Goal: Transaction & Acquisition: Purchase product/service

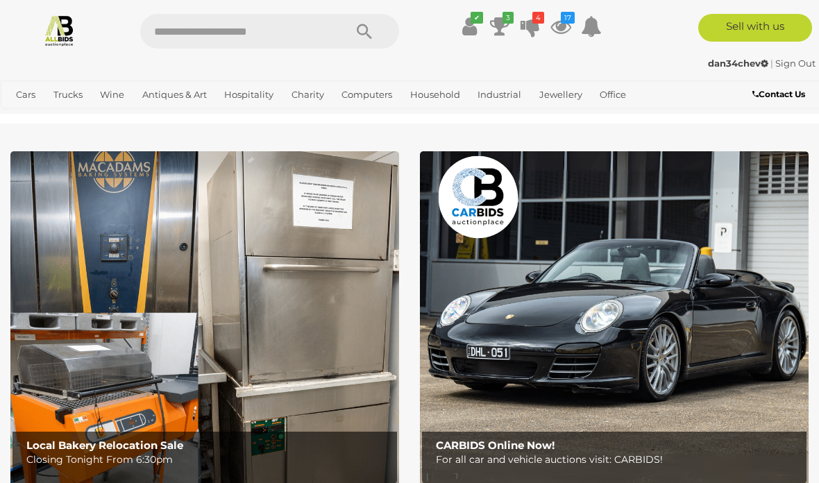
click at [544, 22] on icon "4" at bounding box center [539, 18] width 12 height 12
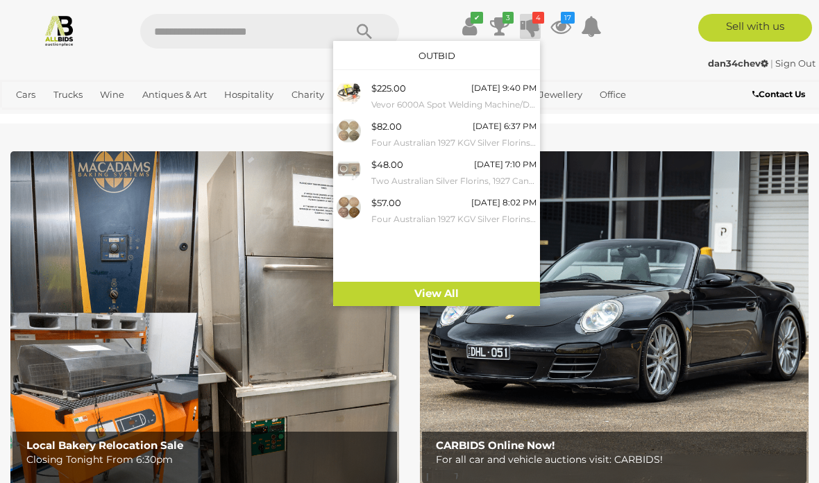
click at [512, 91] on div "[DATE] 9:40 PM" at bounding box center [503, 88] width 65 height 15
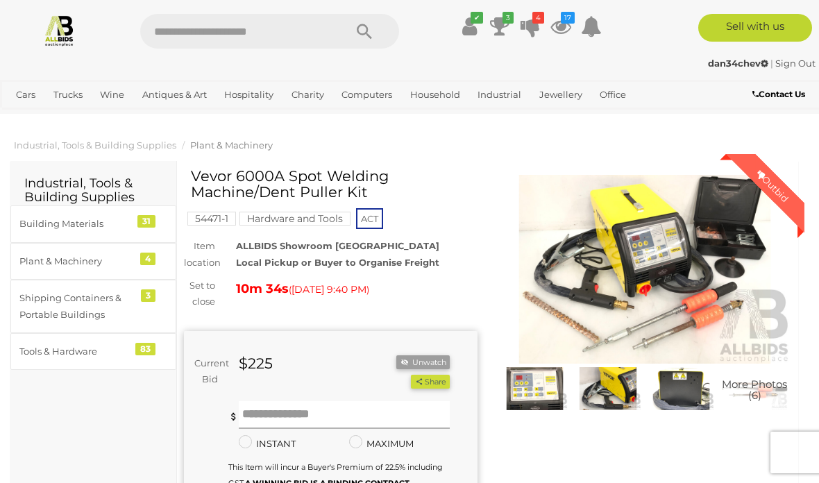
click at [253, 413] on input "text" at bounding box center [344, 415] width 211 height 28
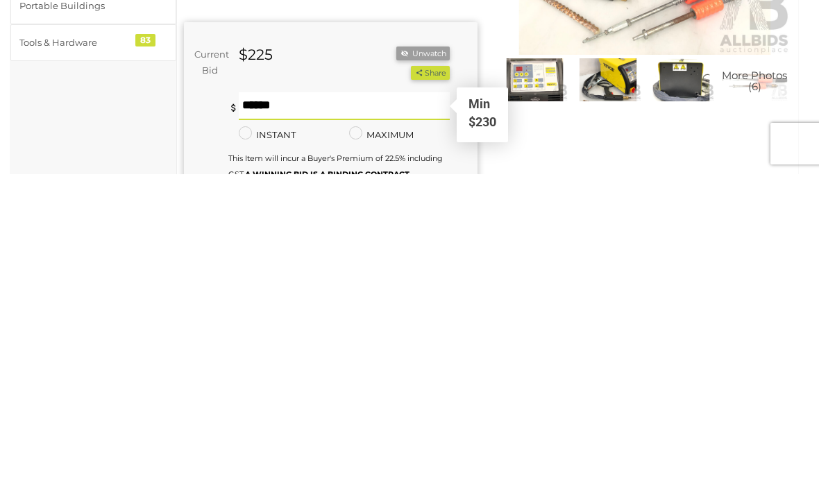
type input "***"
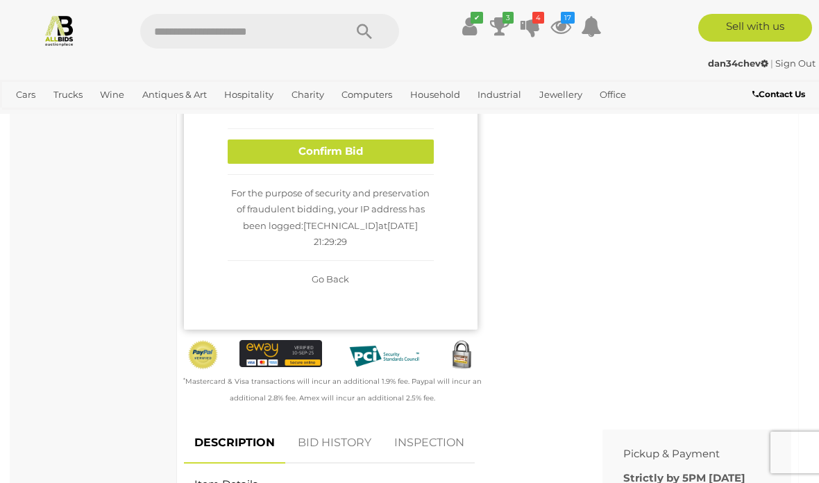
click at [425, 164] on button "Confirm Bid" at bounding box center [331, 152] width 206 height 24
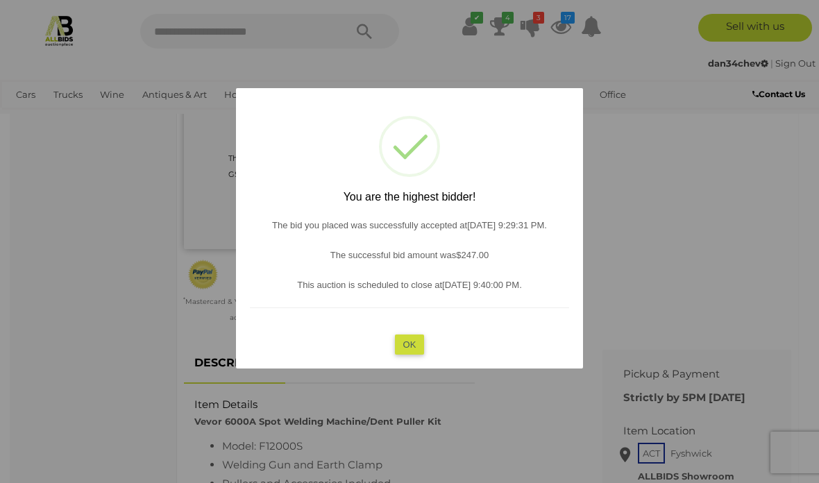
click at [424, 355] on button "OK" at bounding box center [410, 345] width 30 height 20
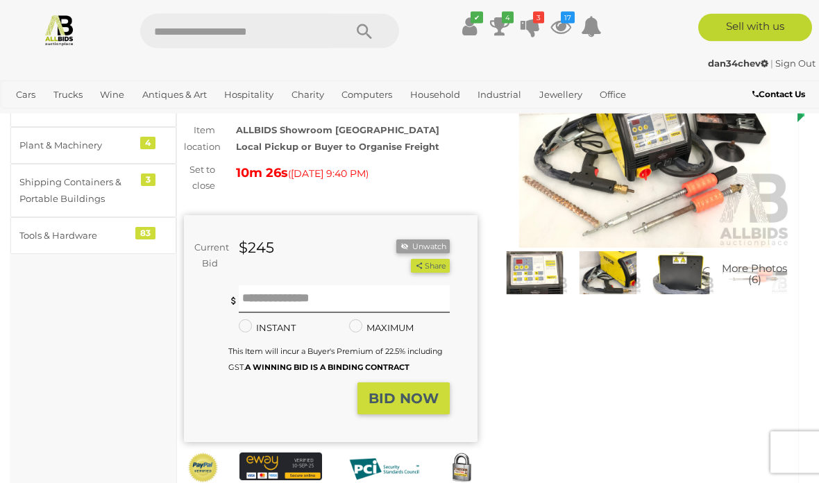
scroll to position [0, 0]
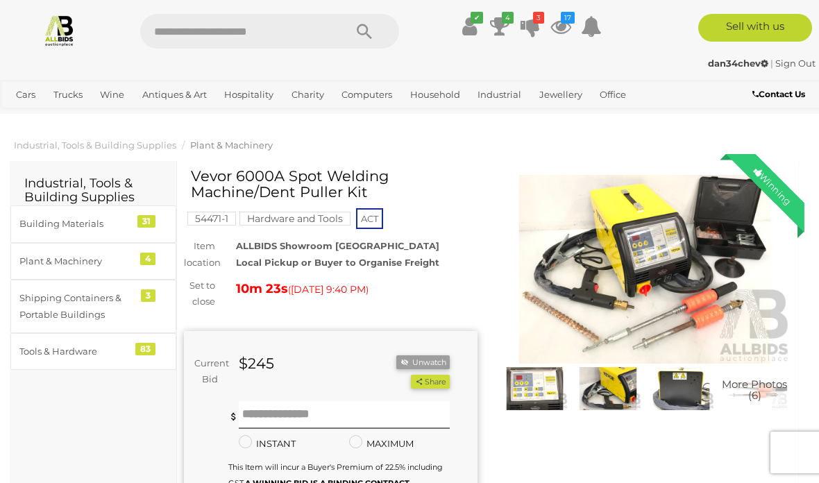
click at [538, 27] on icon at bounding box center [530, 26] width 19 height 25
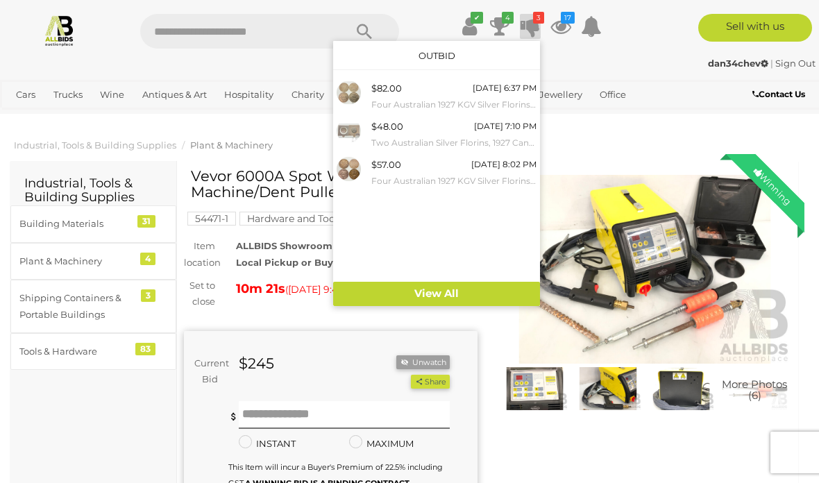
click at [568, 31] on icon at bounding box center [561, 26] width 21 height 25
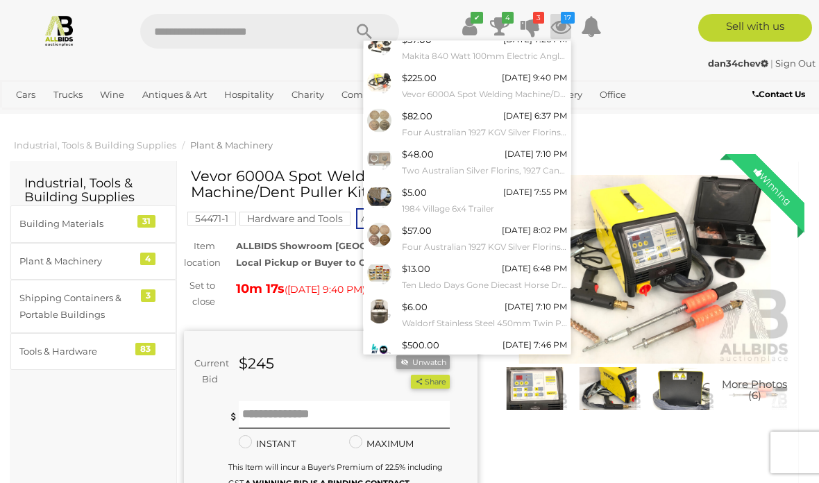
scroll to position [86, 0]
click at [517, 373] on link "View All" at bounding box center [467, 385] width 207 height 24
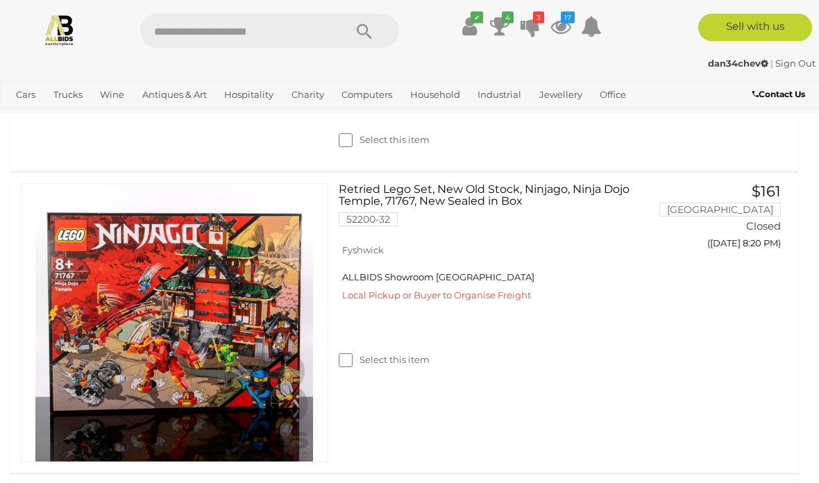
scroll to position [4843, 0]
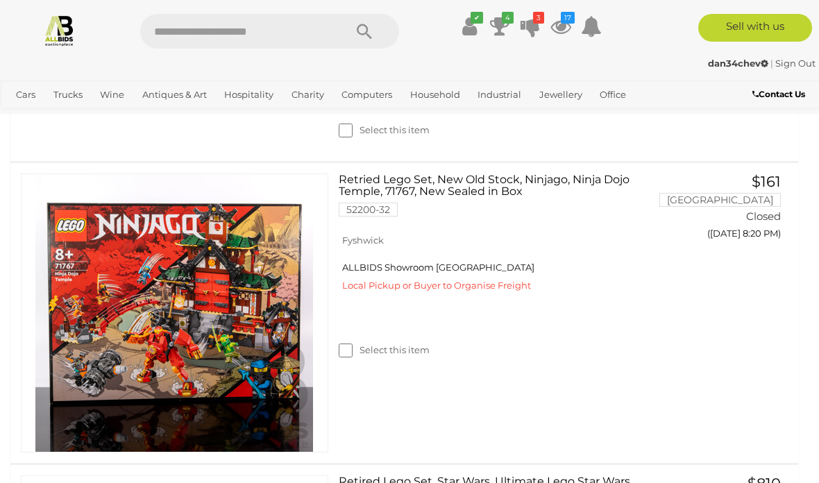
click at [74, 33] on img at bounding box center [59, 30] width 33 height 33
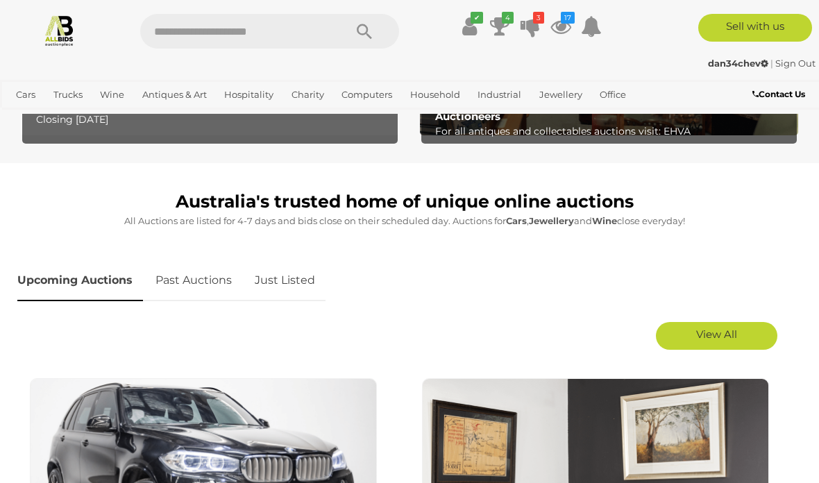
scroll to position [573, 0]
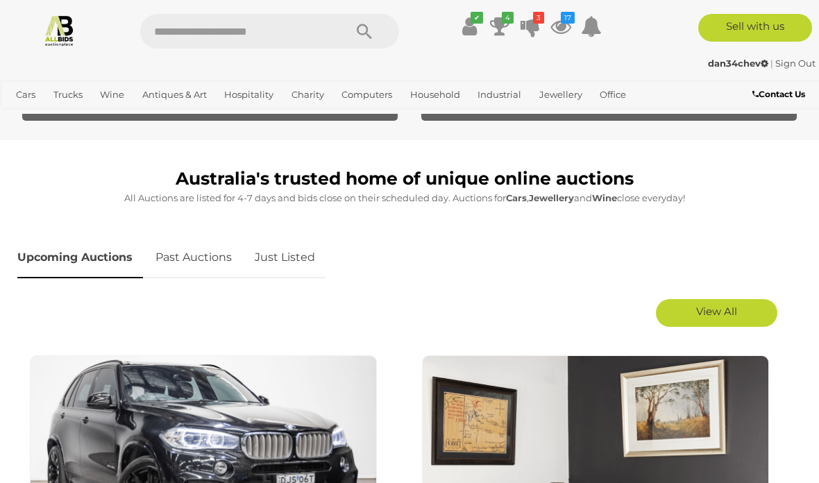
click at [276, 253] on link "Just Listed" at bounding box center [284, 257] width 81 height 41
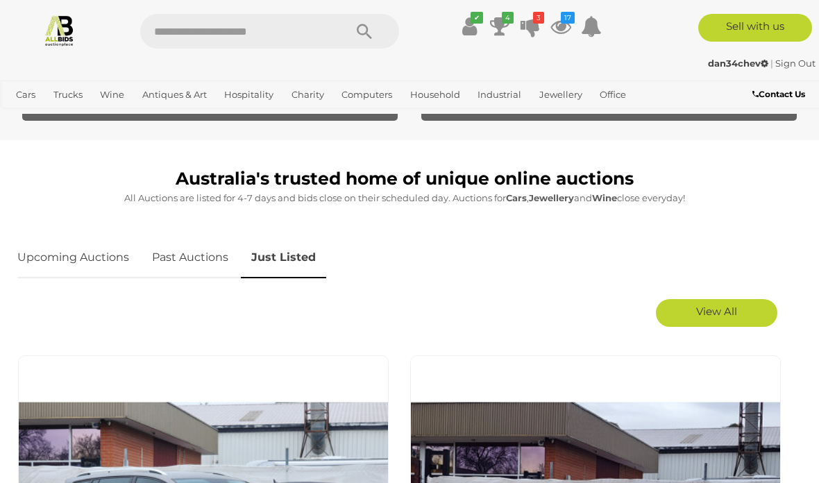
click at [731, 310] on span "View All" at bounding box center [716, 311] width 41 height 13
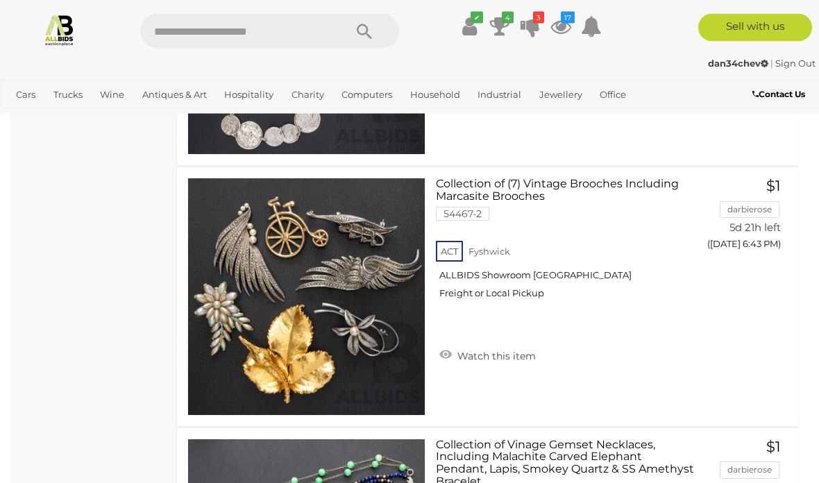
scroll to position [6819, 0]
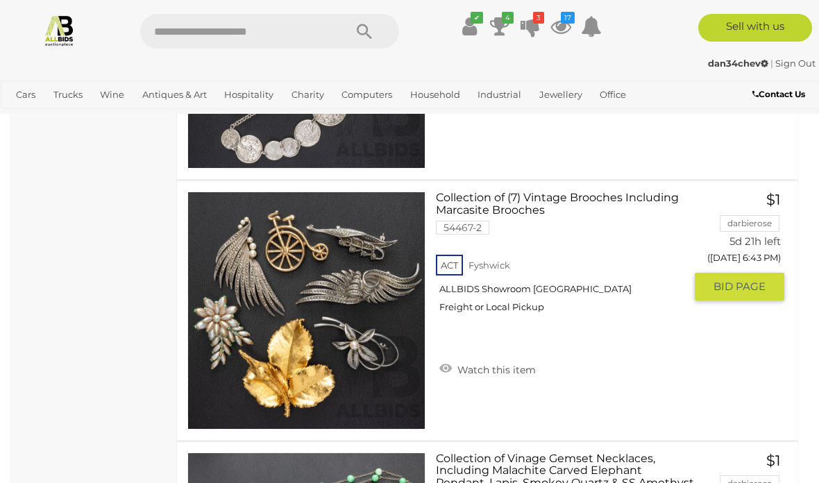
click at [503, 362] on link "Watch this item" at bounding box center [487, 368] width 103 height 21
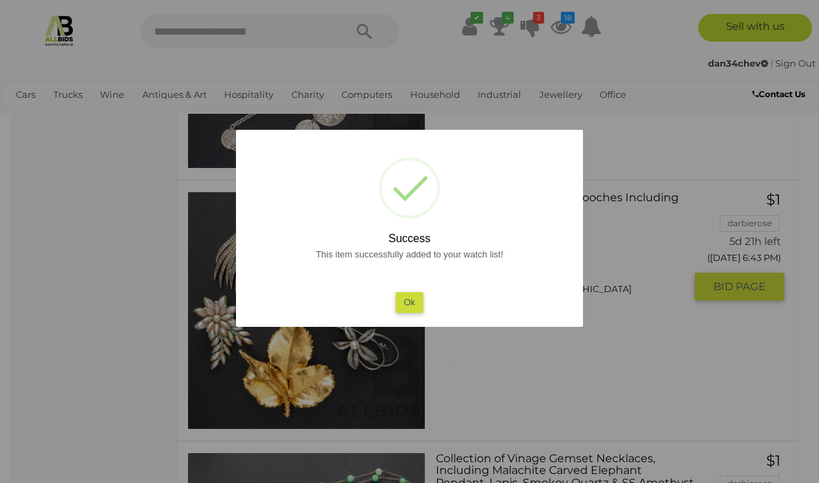
click at [414, 305] on button "Ok" at bounding box center [410, 302] width 28 height 20
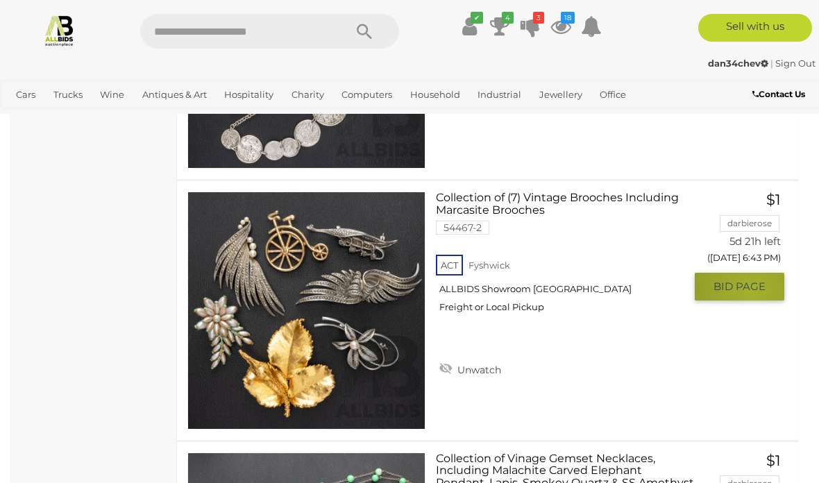
click at [753, 290] on span "BID PAGE" at bounding box center [740, 287] width 52 height 14
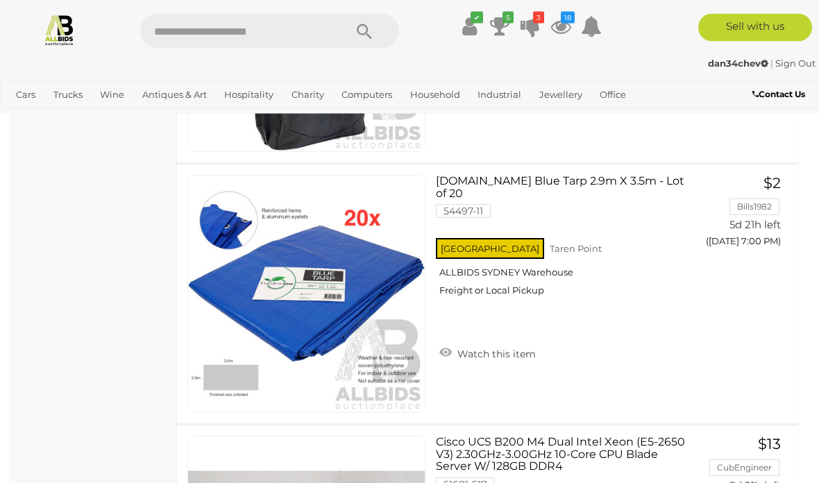
scroll to position [11795, 0]
click at [749, 263] on span "BID PAGE" at bounding box center [740, 270] width 52 height 14
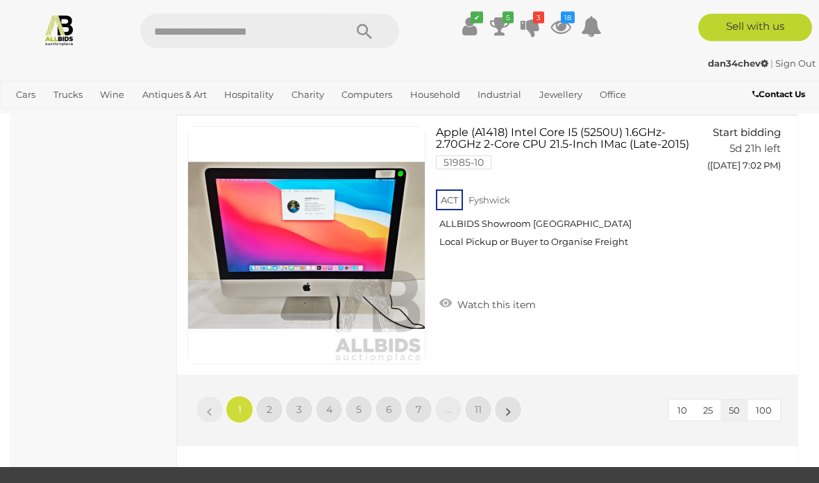
scroll to position [12888, 0]
click at [274, 415] on link "2" at bounding box center [270, 410] width 28 height 28
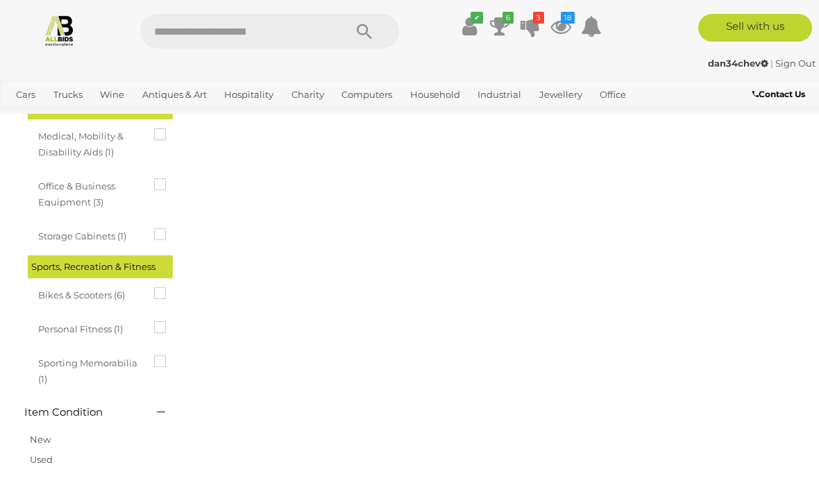
scroll to position [0, 0]
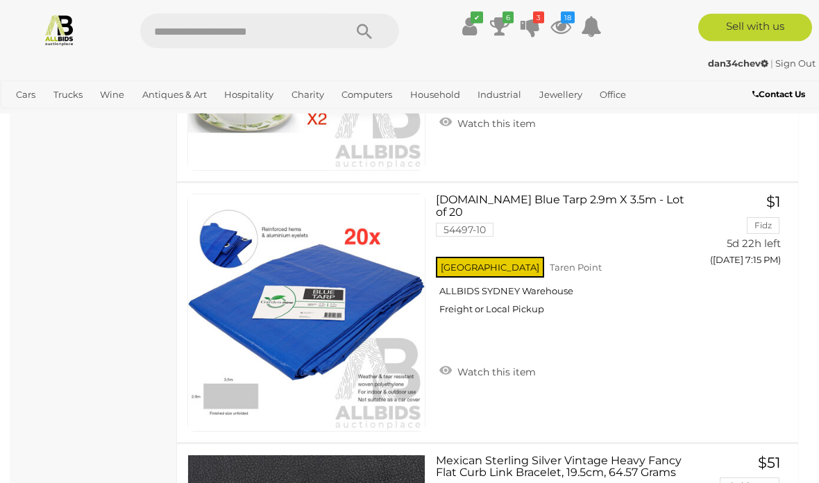
scroll to position [6817, 0]
click at [503, 360] on link "Watch this item" at bounding box center [487, 370] width 103 height 21
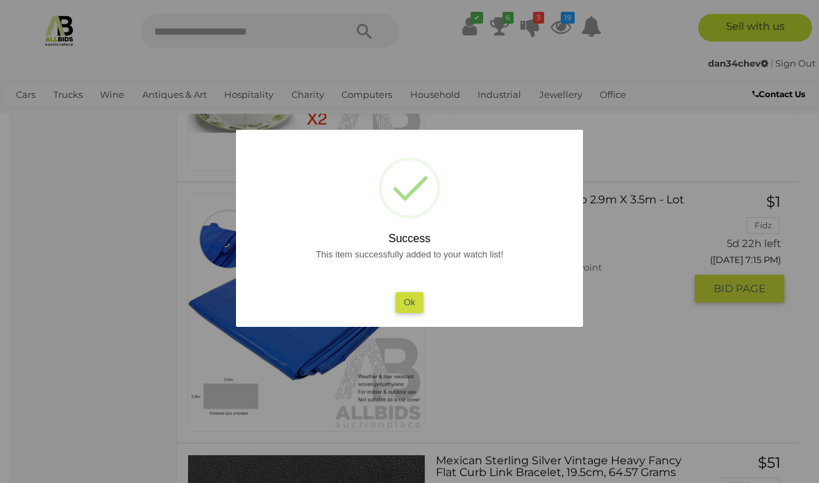
click at [408, 312] on button "Ok" at bounding box center [410, 302] width 28 height 20
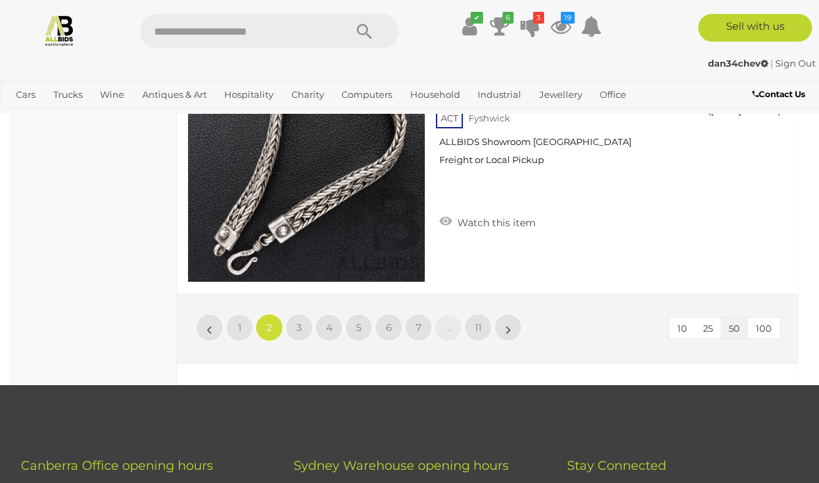
scroll to position [13081, 0]
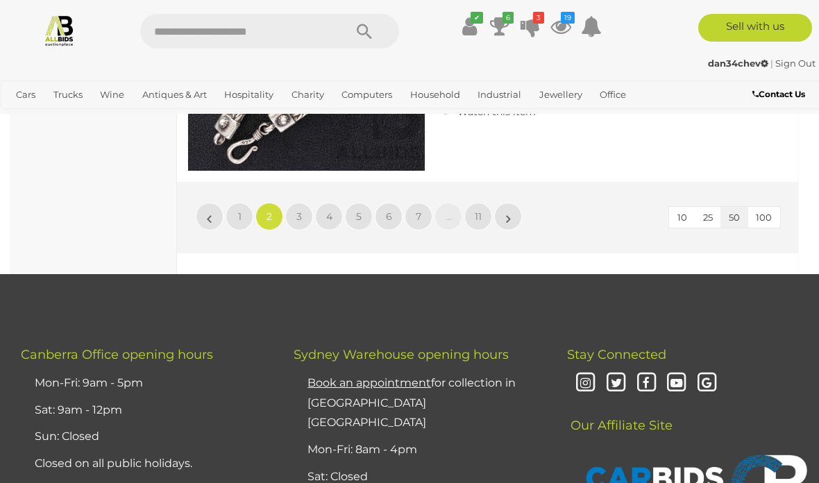
click at [300, 215] on span "3" at bounding box center [300, 216] width 6 height 12
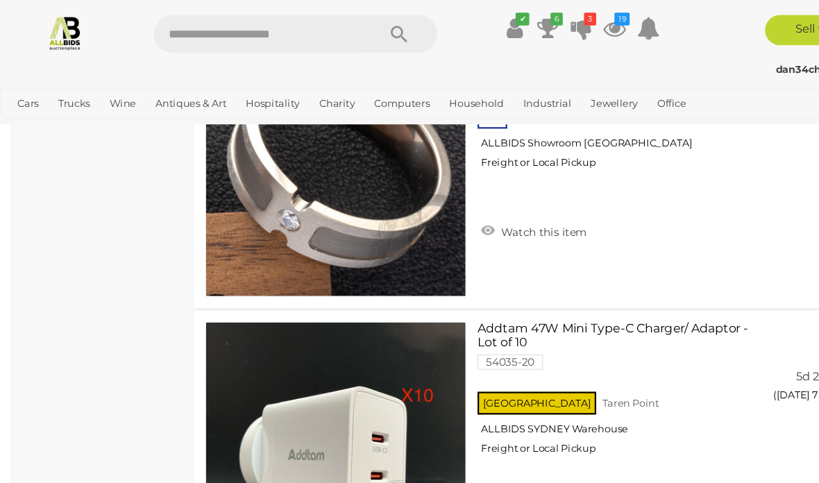
scroll to position [5675, 0]
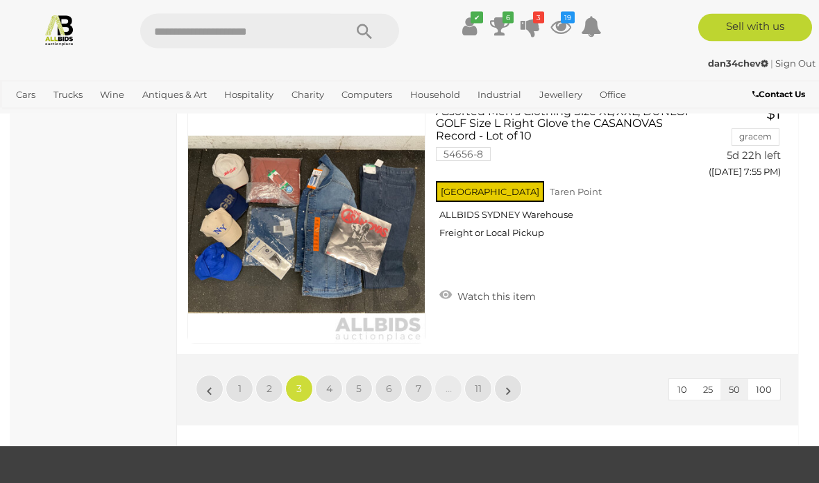
scroll to position [12909, 0]
click at [322, 375] on link "4" at bounding box center [329, 389] width 28 height 28
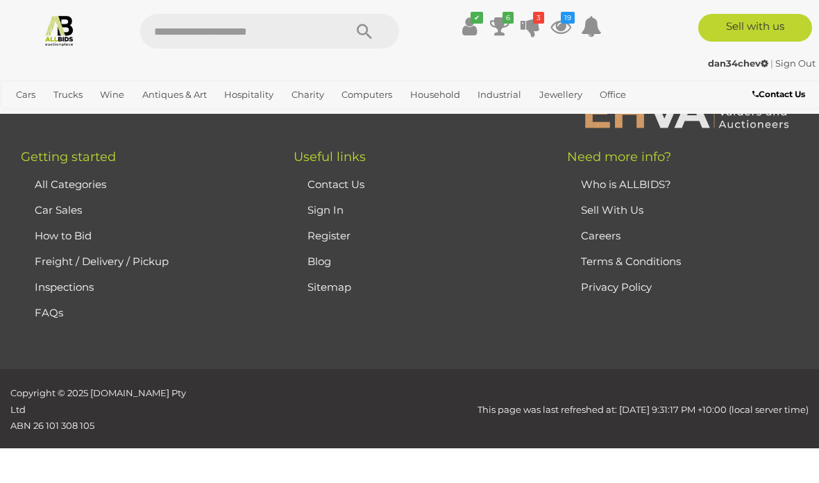
scroll to position [0, 0]
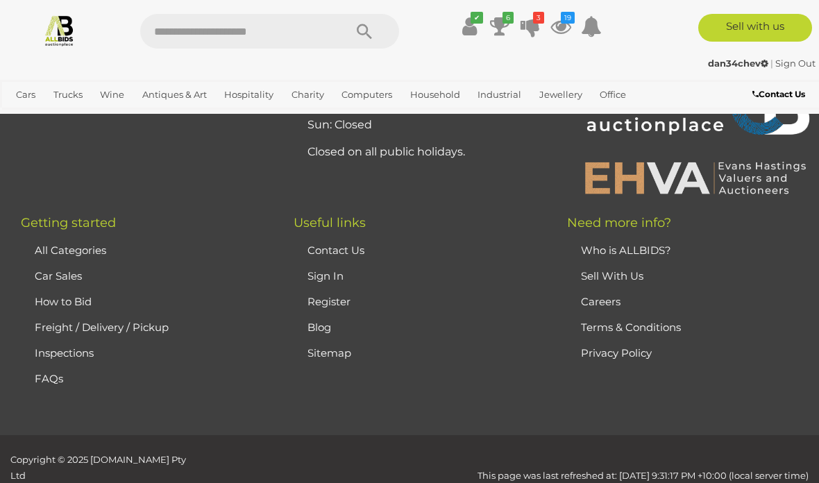
scroll to position [13466, 0]
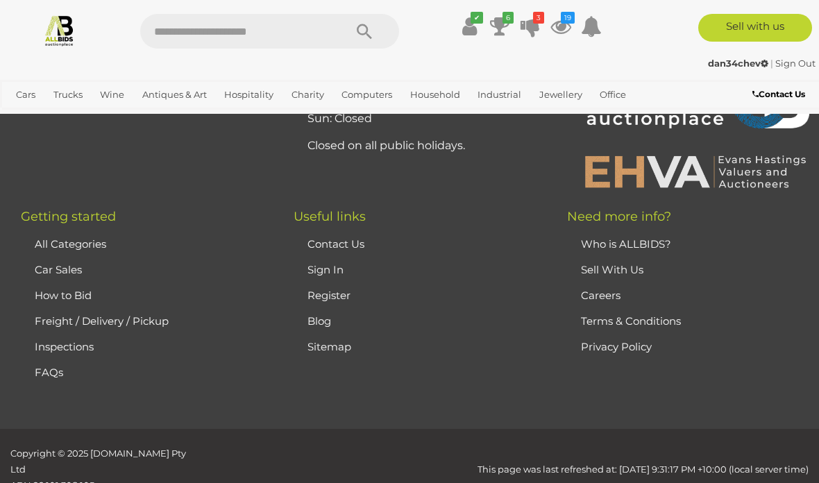
click at [149, 349] on li "Inspections" at bounding box center [145, 347] width 228 height 26
click at [147, 351] on li "Inspections" at bounding box center [145, 347] width 228 height 26
click at [700, 483] on div "Copyright © 2025 ALLBIDS.com.au Pty Ltd ABN 26 101 308 105 This page was last r…" at bounding box center [409, 477] width 819 height 62
click at [147, 367] on li "FAQs" at bounding box center [145, 373] width 228 height 26
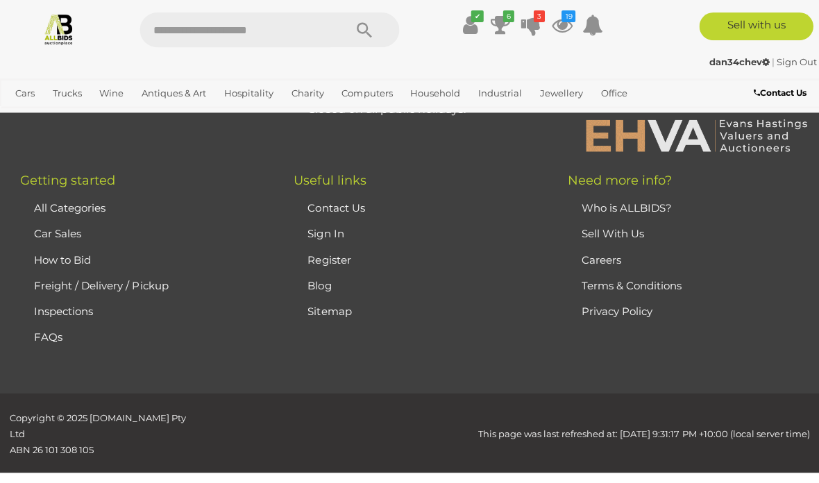
scroll to position [13503, 0]
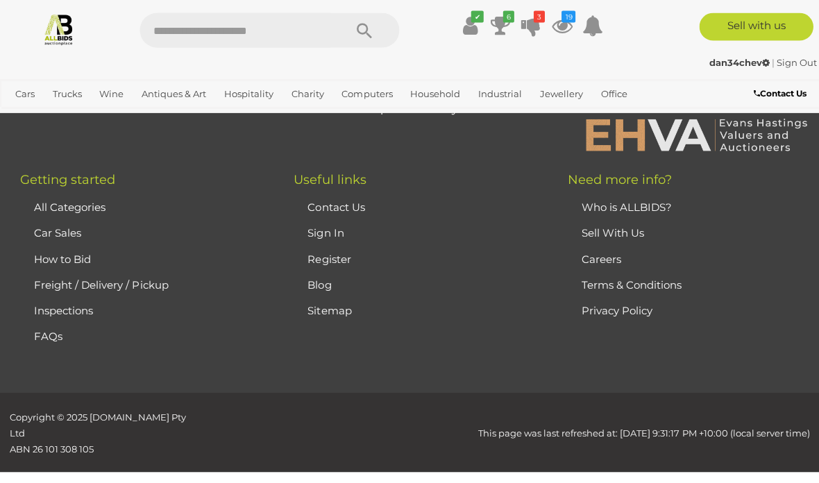
click at [132, 324] on li "FAQs" at bounding box center [145, 337] width 228 height 26
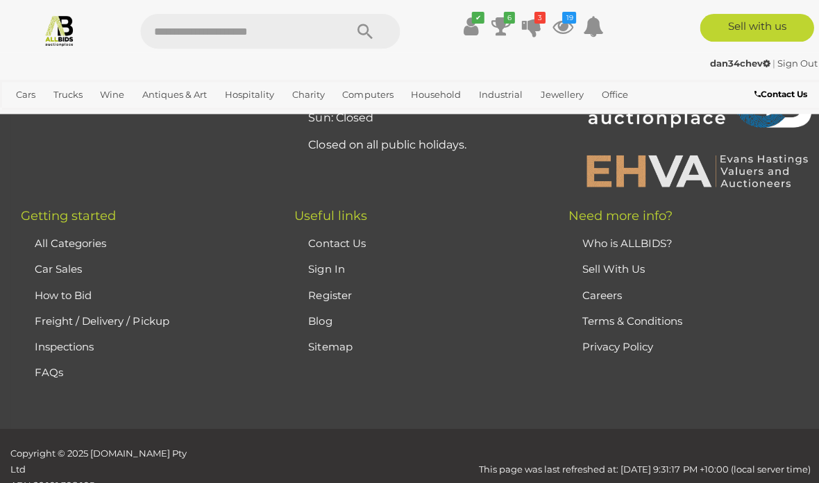
scroll to position [13468, 0]
click at [130, 358] on li "FAQs" at bounding box center [145, 371] width 228 height 26
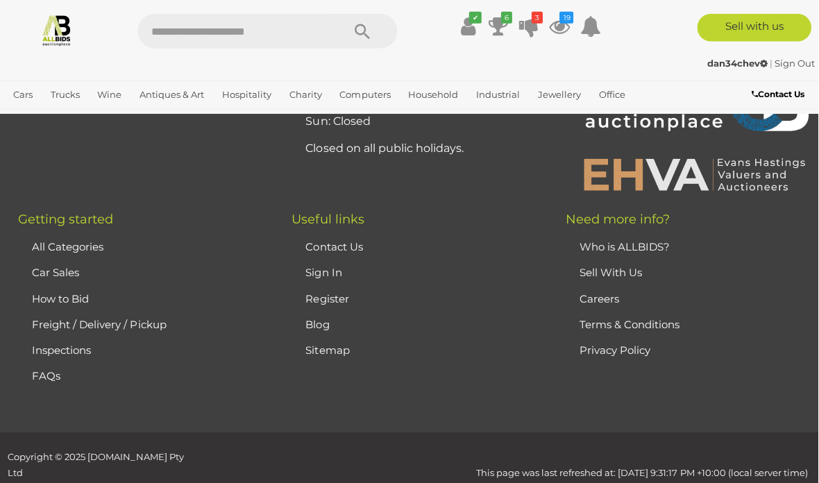
scroll to position [13464, 0]
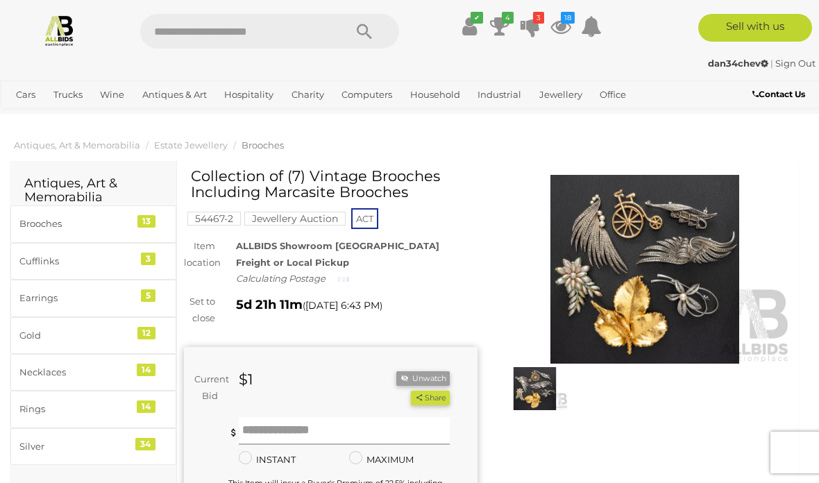
click at [260, 425] on input "text" at bounding box center [344, 431] width 211 height 28
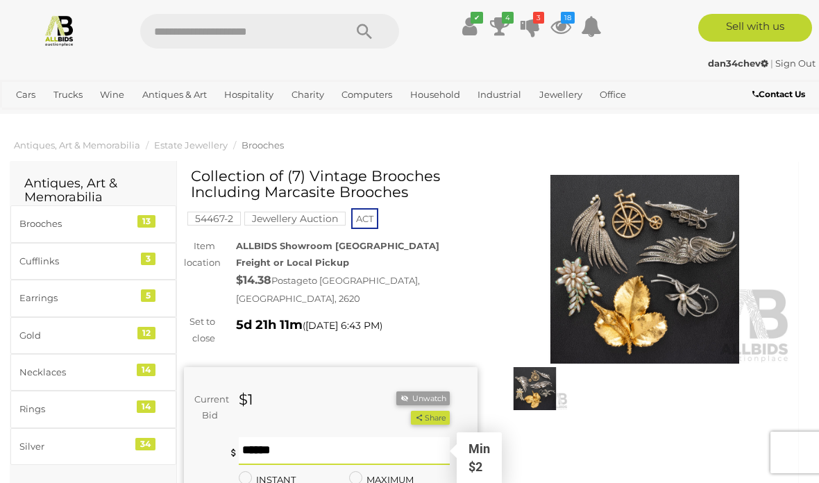
scroll to position [22, 0]
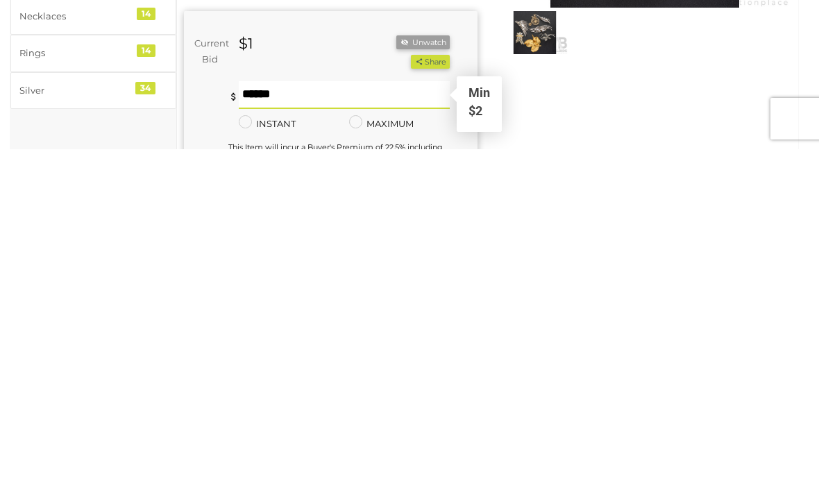
type input "**"
click at [429, 389] on button "Share" at bounding box center [430, 396] width 38 height 15
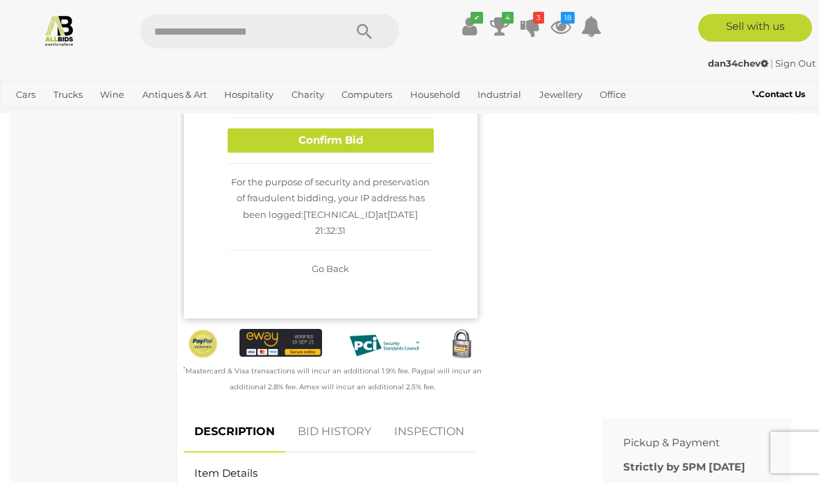
click at [248, 137] on button "Confirm Bid" at bounding box center [331, 140] width 206 height 24
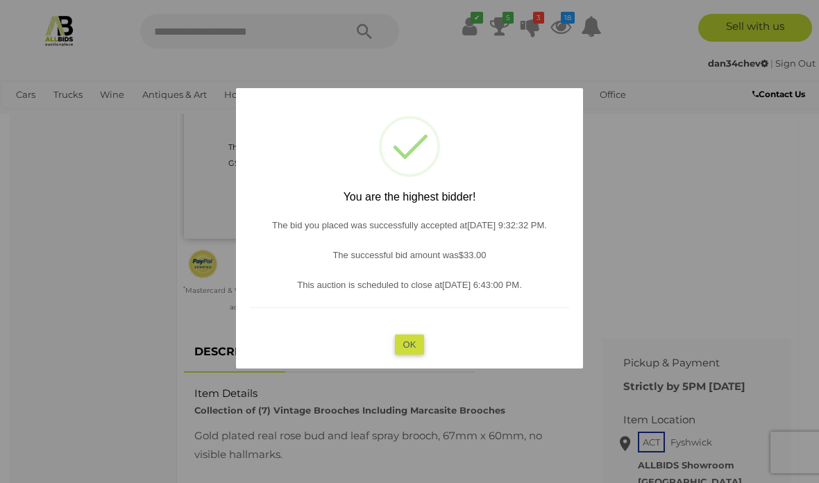
click at [417, 342] on button "OK" at bounding box center [410, 345] width 30 height 20
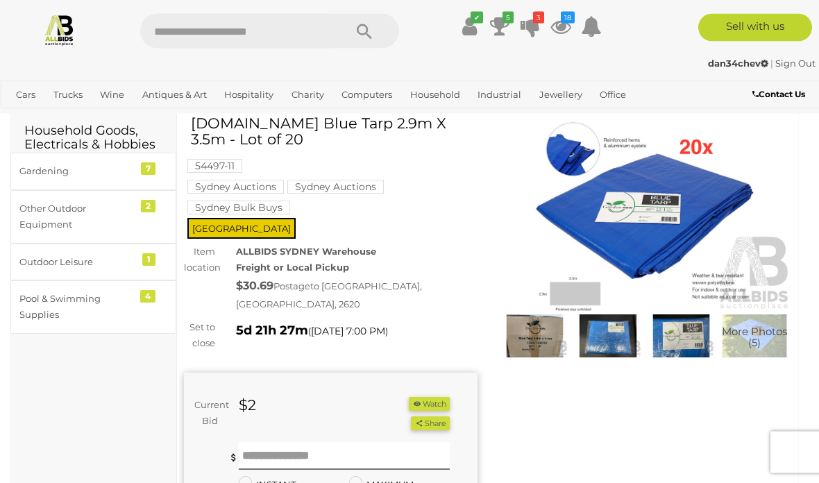
scroll to position [55, 0]
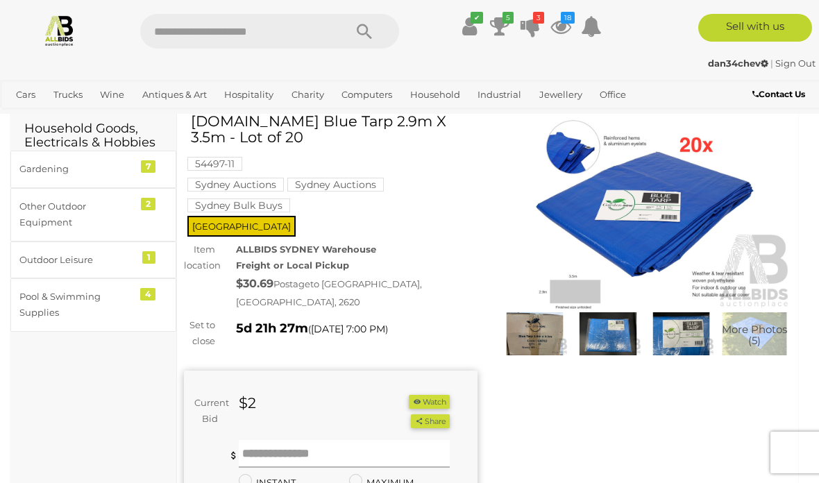
click at [260, 440] on input "text" at bounding box center [344, 454] width 211 height 28
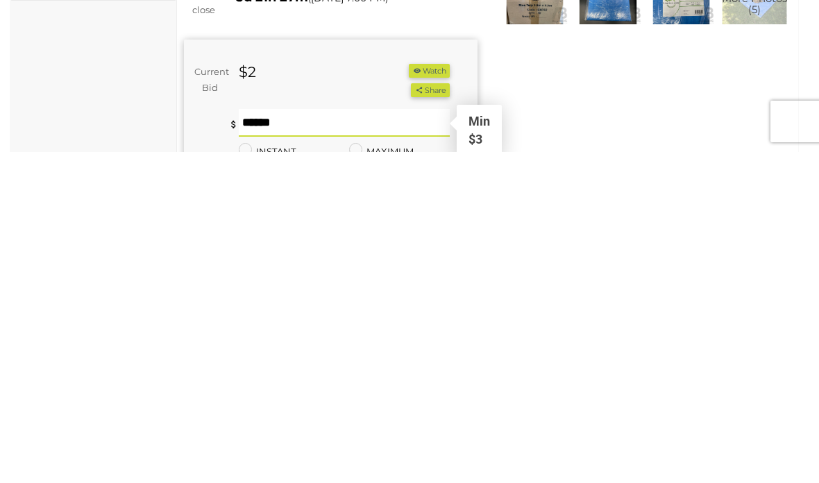
type input "**"
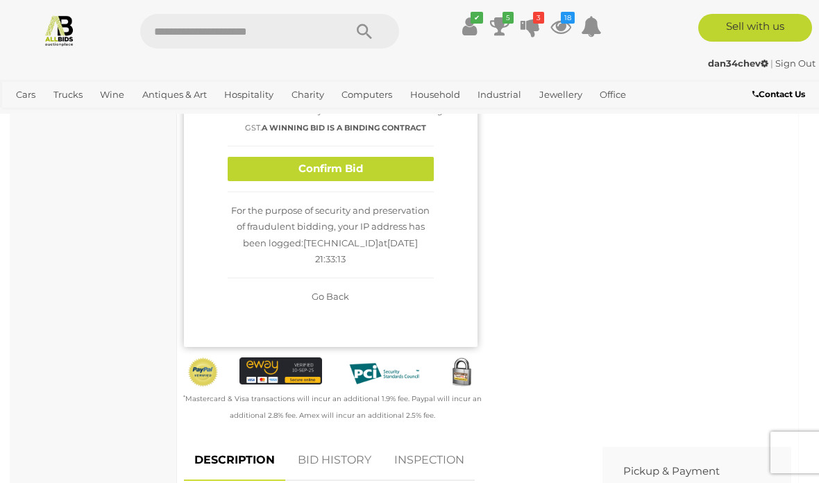
click at [404, 169] on button "Confirm Bid" at bounding box center [331, 169] width 206 height 24
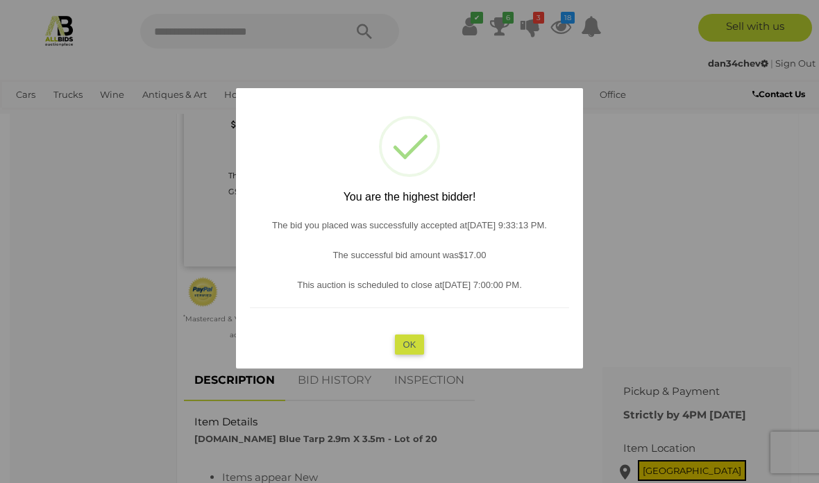
click at [401, 355] on button "OK" at bounding box center [410, 345] width 30 height 20
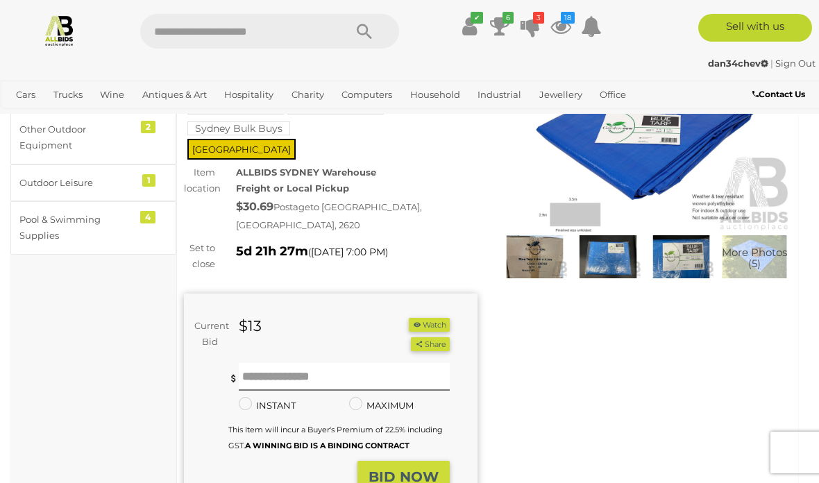
scroll to position [130, 0]
